Goal: Check status: Check status

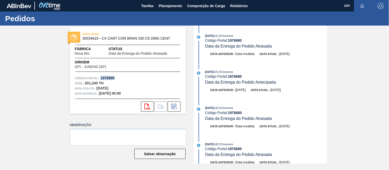
scroll to position [1352, 0]
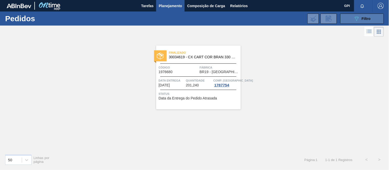
click at [351, 17] on button "089F7B8B-B2A5-4AFE-B5C0-19BA573D28AC Filtro" at bounding box center [362, 19] width 44 height 10
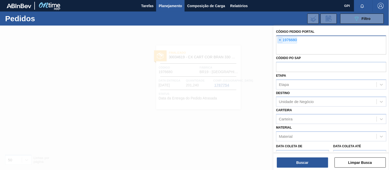
click at [280, 41] on span "×" at bounding box center [279, 40] width 5 height 6
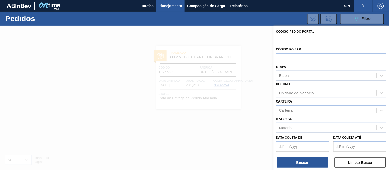
paste input "text"
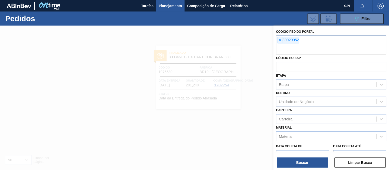
click at [279, 40] on span "×" at bounding box center [279, 40] width 5 height 6
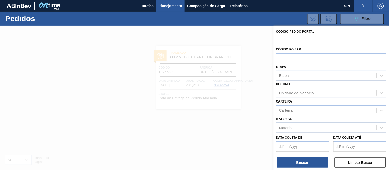
click at [312, 127] on div "Material" at bounding box center [326, 127] width 100 height 7
paste input "30029052"
type input "30029052"
click at [295, 129] on div "Material" at bounding box center [326, 127] width 100 height 7
paste input "30029055"
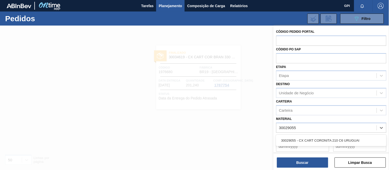
type input "30029055"
click at [285, 129] on div "Material" at bounding box center [286, 128] width 14 height 4
paste input "30029055"
type input "30029055"
paste input "30029052"
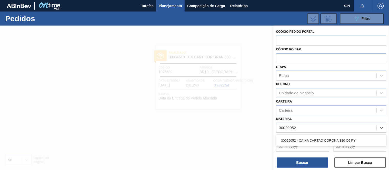
type input "30029052"
